Goal: Task Accomplishment & Management: Manage account settings

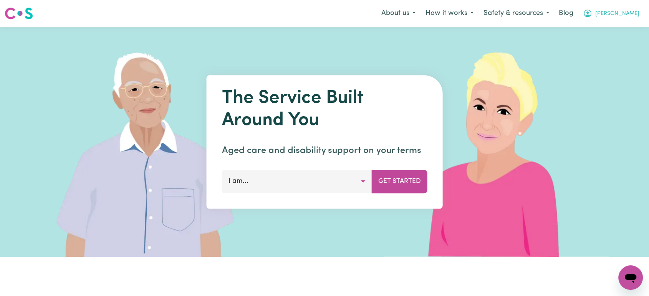
click at [622, 20] on button "[PERSON_NAME]" at bounding box center [611, 13] width 66 height 16
click at [624, 45] on link "Logout" at bounding box center [613, 44] width 61 height 15
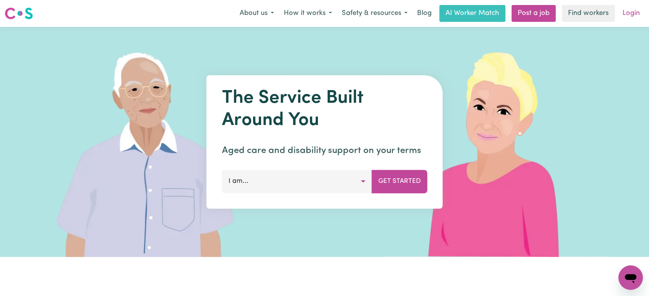
click at [631, 15] on link "Login" at bounding box center [631, 13] width 26 height 17
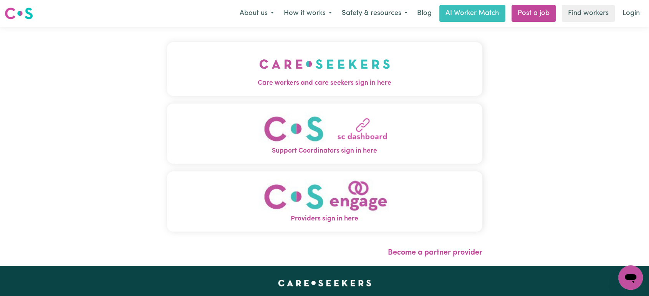
click at [321, 70] on img "Care workers and care seekers sign in here" at bounding box center [324, 64] width 131 height 28
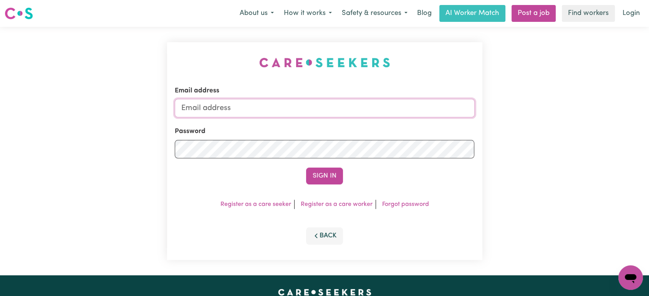
type input "[PERSON_NAME][EMAIL_ADDRESS][DOMAIN_NAME]"
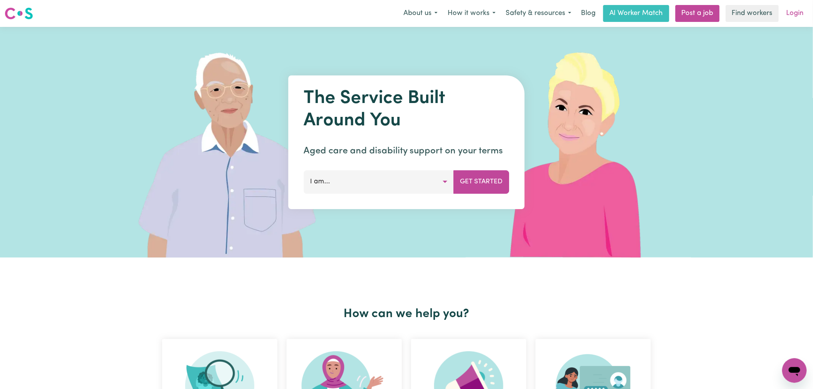
click at [796, 18] on link "Login" at bounding box center [794, 13] width 26 height 17
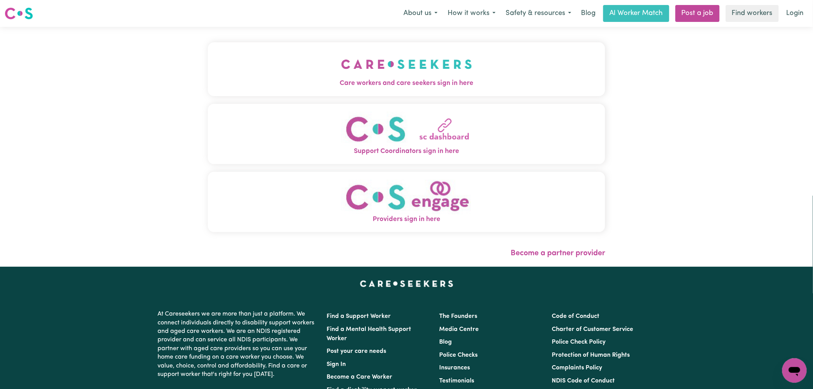
click at [208, 70] on button "Care workers and care seekers sign in here" at bounding box center [406, 69] width 397 height 54
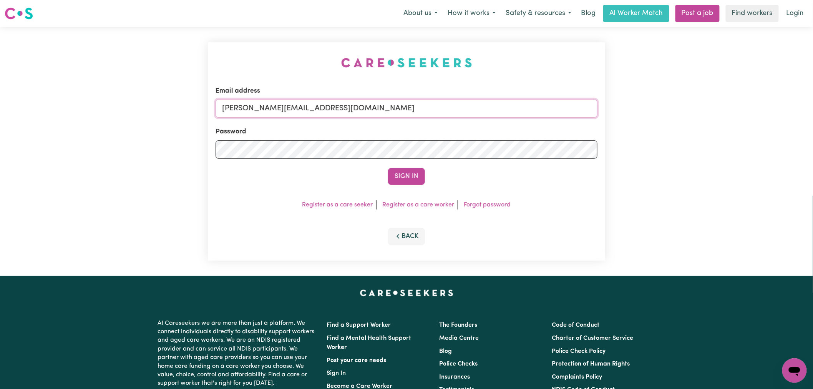
click at [386, 110] on input "[PERSON_NAME][EMAIL_ADDRESS][DOMAIN_NAME]" at bounding box center [406, 108] width 382 height 18
drag, startPoint x: 411, startPoint y: 110, endPoint x: 260, endPoint y: 103, distance: 151.1
click at [260, 103] on input "superuser~angiedong@careseekers.com.au" at bounding box center [406, 108] width 382 height 18
type input "superuser~angiedong@careseekers.com.au"
click at [402, 175] on button "Sign In" at bounding box center [406, 176] width 37 height 17
